Goal: Register for event/course

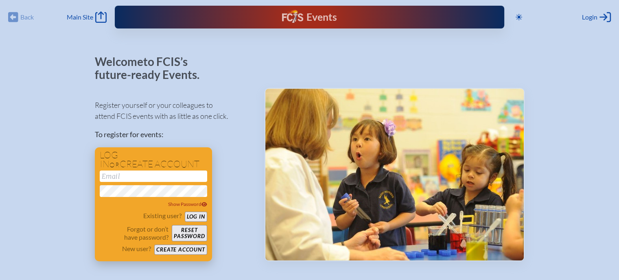
type input "[EMAIL_ADDRESS][DOMAIN_NAME]"
click at [199, 216] on button "Log in" at bounding box center [196, 217] width 22 height 10
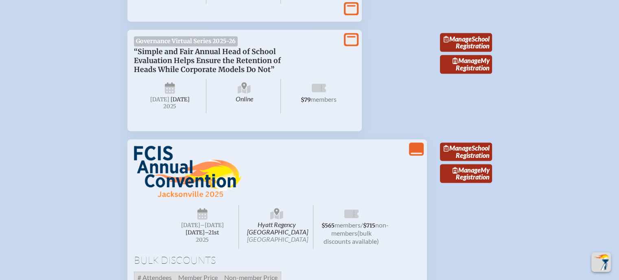
scroll to position [1100, 0]
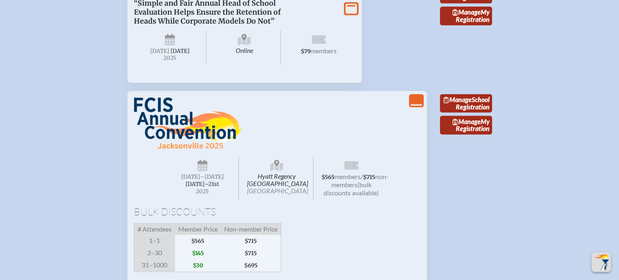
click at [476, 113] on link "Manage School Registration" at bounding box center [466, 103] width 52 height 19
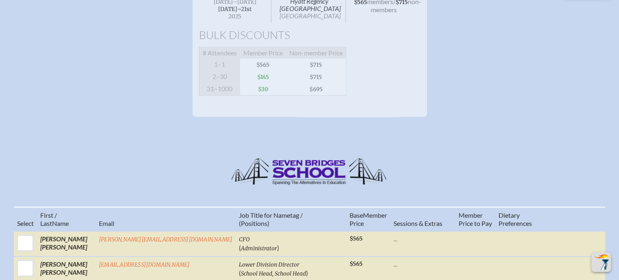
scroll to position [204, 0]
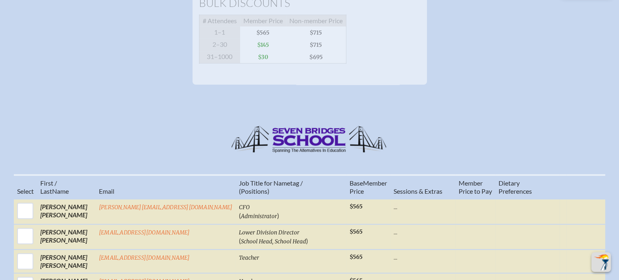
drag, startPoint x: 277, startPoint y: 53, endPoint x: 252, endPoint y: 52, distance: 24.9
click at [253, 51] on span "$145" at bounding box center [263, 45] width 46 height 12
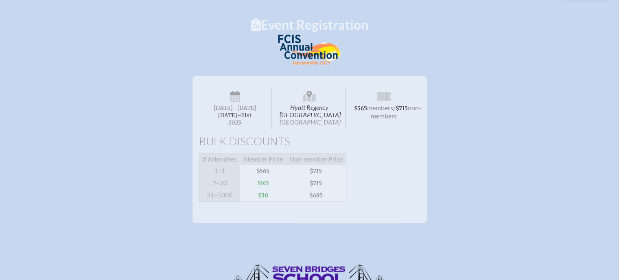
scroll to position [0, 0]
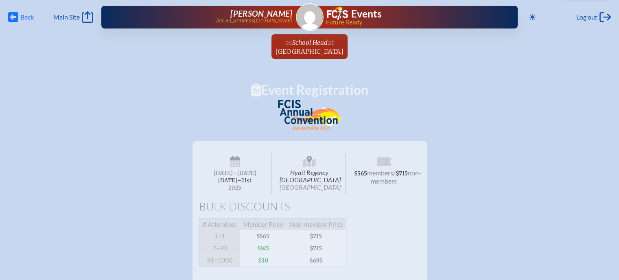
click at [24, 16] on span "Back" at bounding box center [26, 17] width 13 height 8
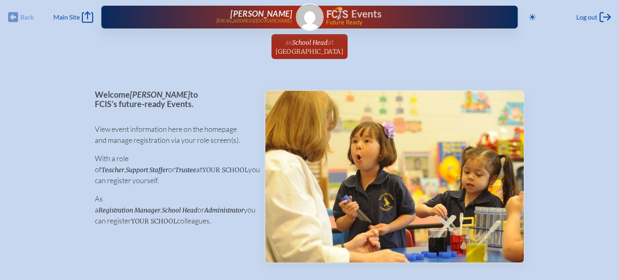
drag, startPoint x: 22, startPoint y: 17, endPoint x: 16, endPoint y: 18, distance: 5.4
click at [22, 18] on div "Back Back Main Site Main Site" at bounding box center [50, 16] width 85 height 11
click at [11, 15] on div "Back Back Main Site Main Site" at bounding box center [50, 16] width 85 height 11
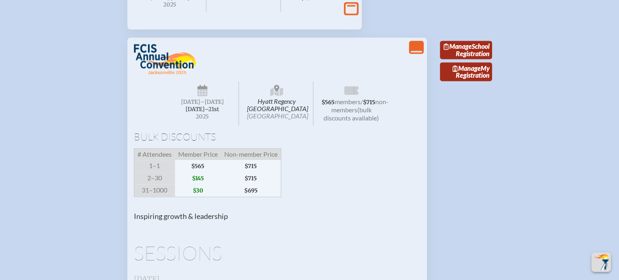
scroll to position [1100, 0]
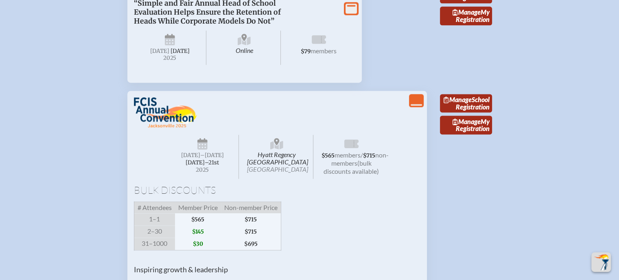
click at [485, 113] on link "Manage School Registration" at bounding box center [466, 103] width 52 height 19
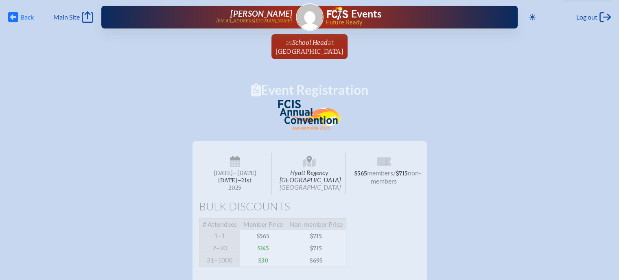
click at [22, 13] on span "Back Back" at bounding box center [21, 16] width 26 height 11
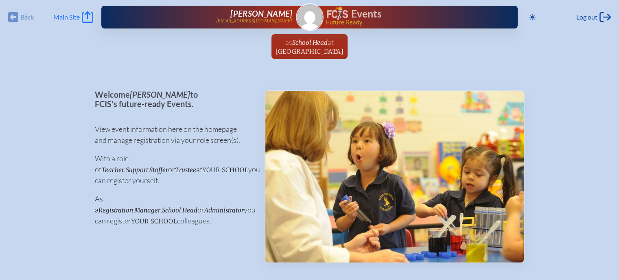
click at [62, 17] on span "Main Site" at bounding box center [66, 17] width 26 height 8
